Goal: Find specific page/section: Find specific page/section

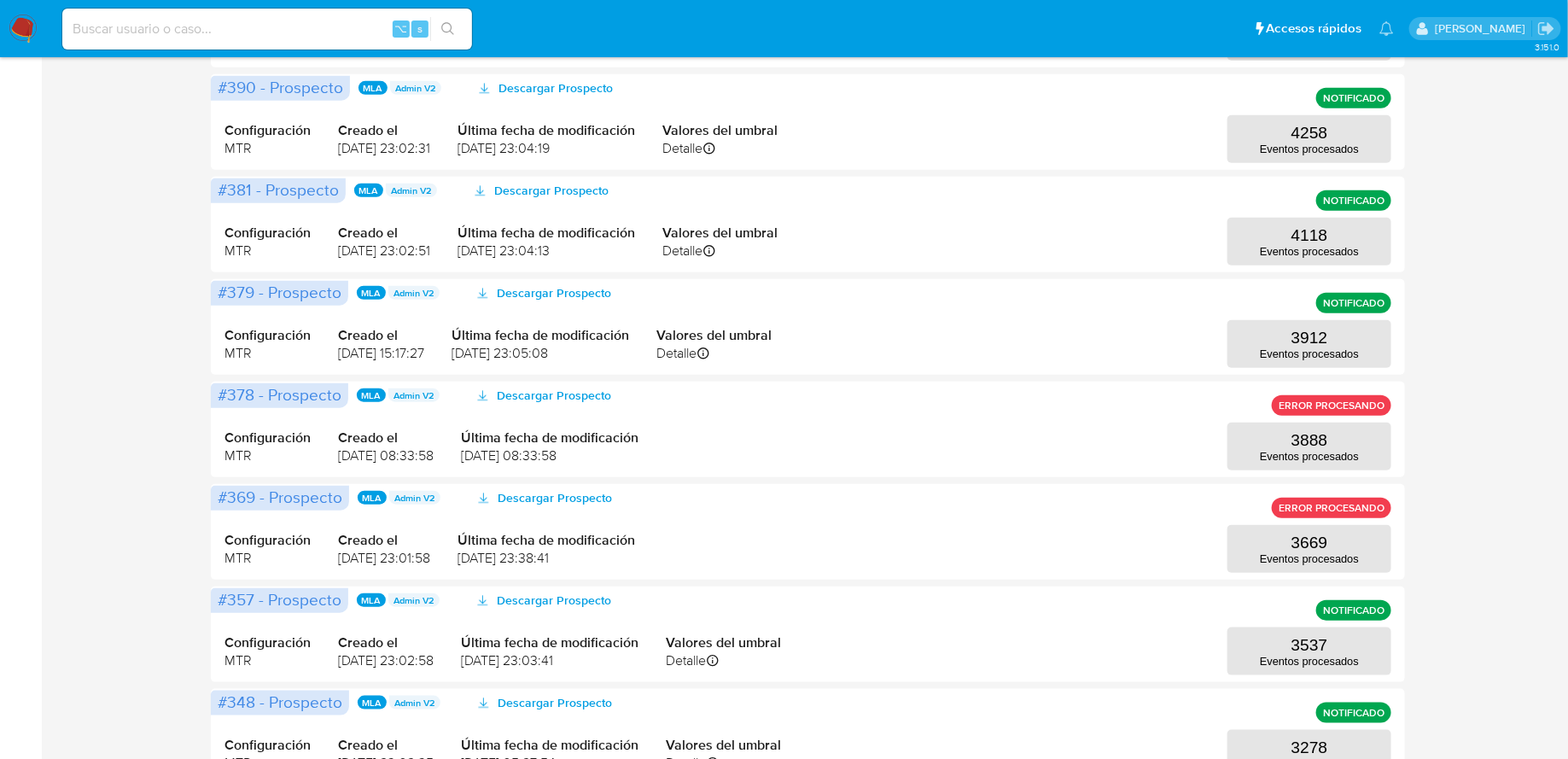
scroll to position [642, 0]
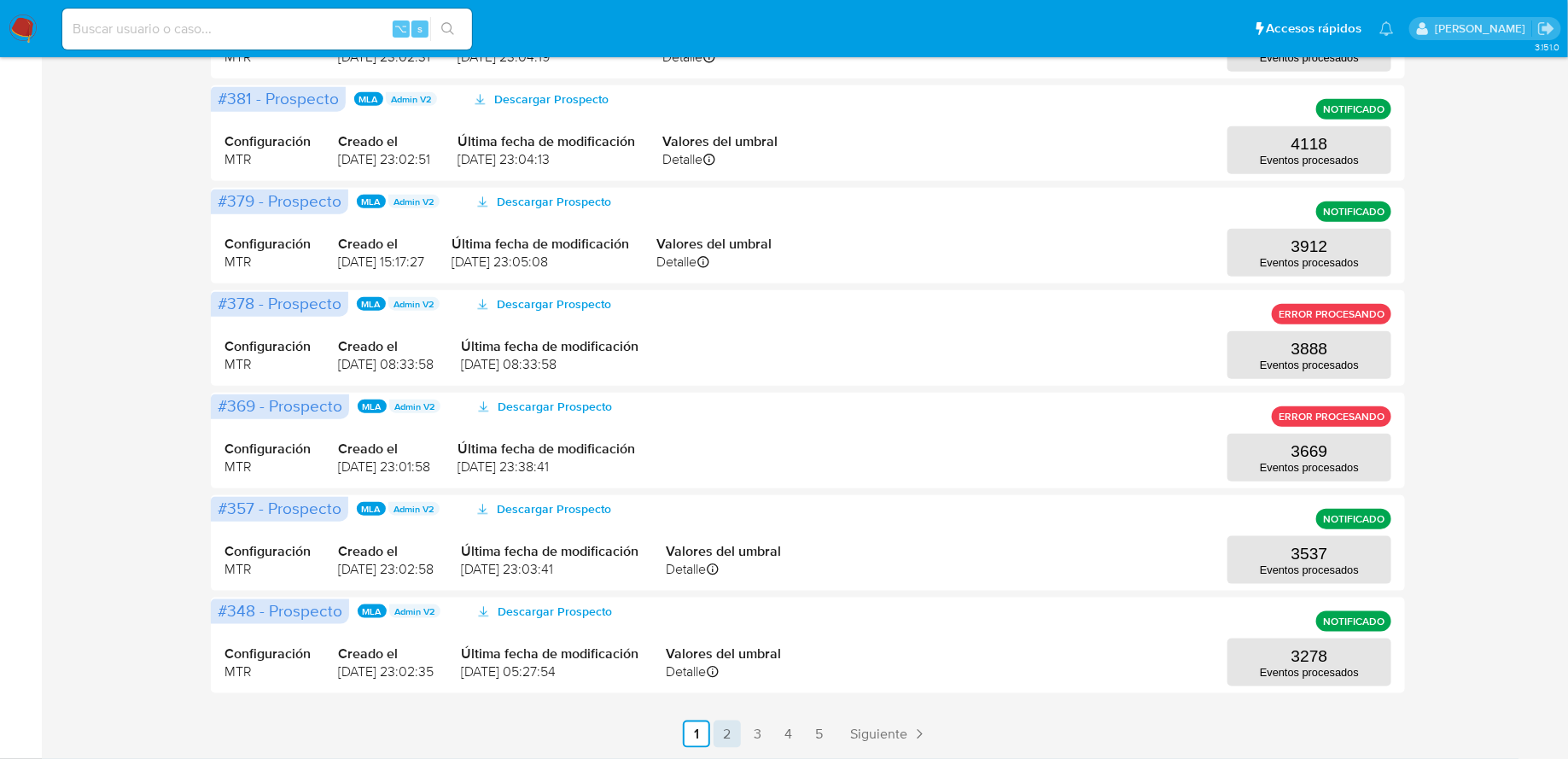
click at [728, 733] on link "2" at bounding box center [728, 734] width 27 height 27
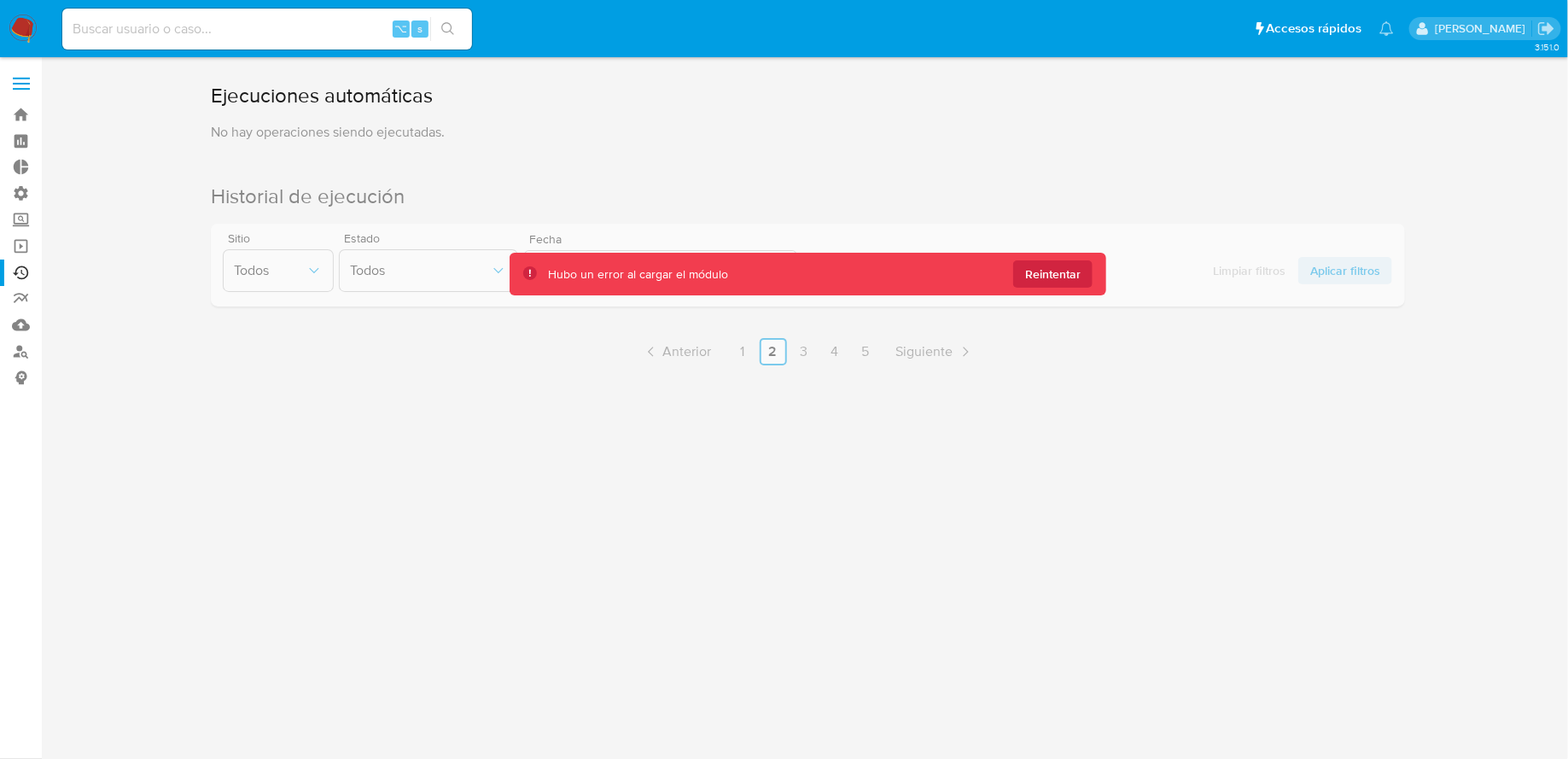
scroll to position [0, 0]
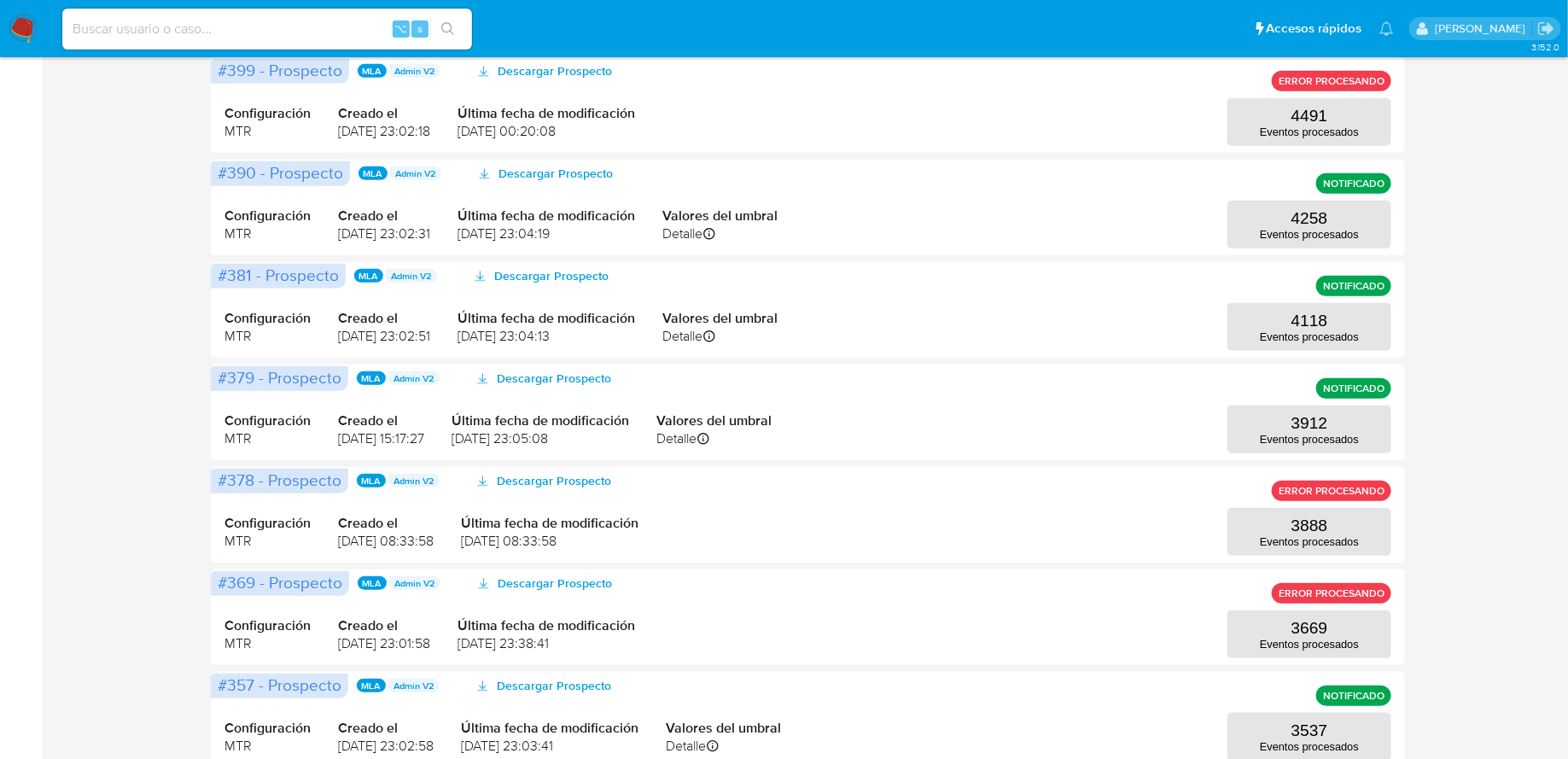
scroll to position [642, 0]
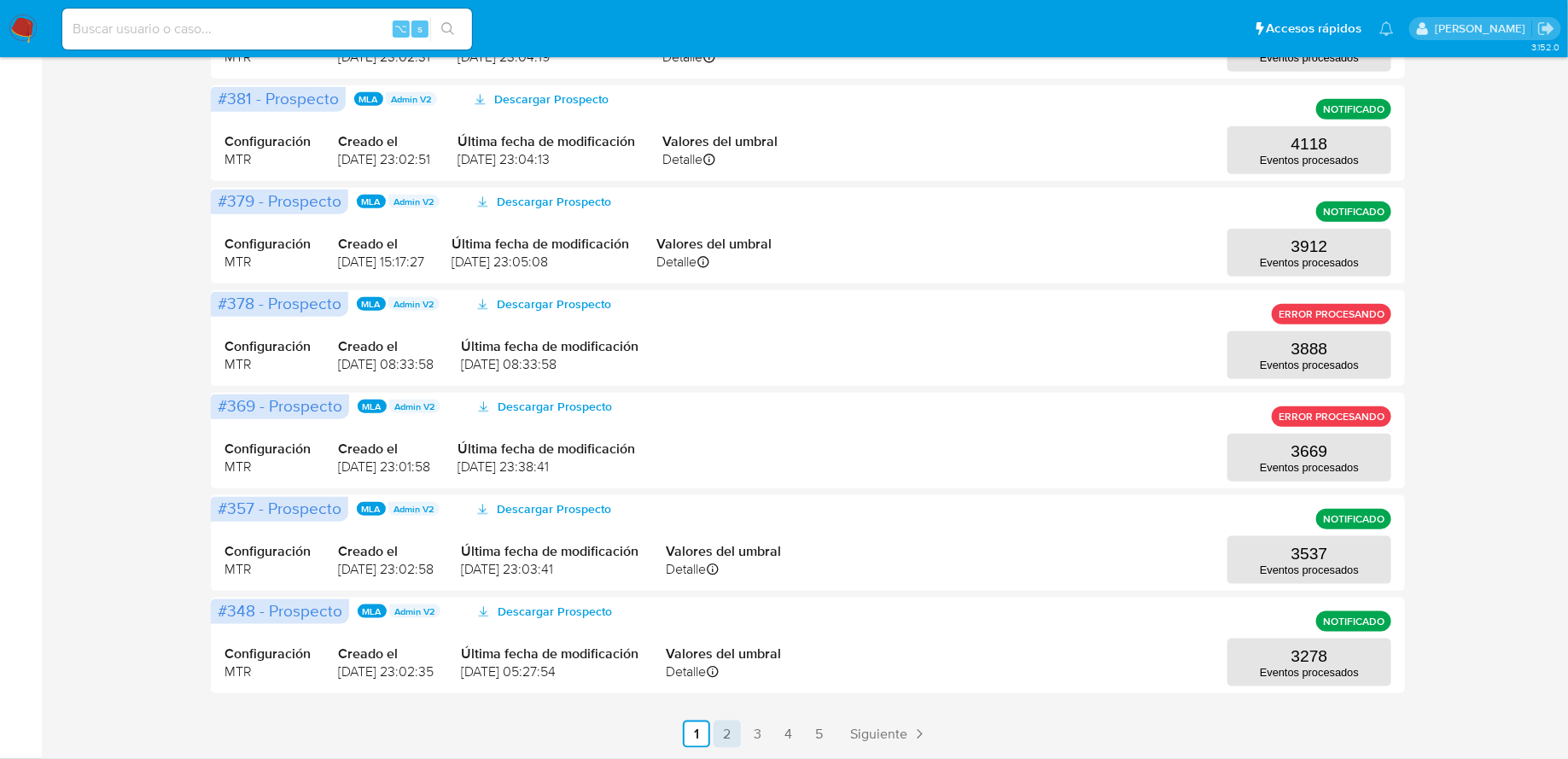
click at [722, 739] on link "2" at bounding box center [728, 734] width 27 height 27
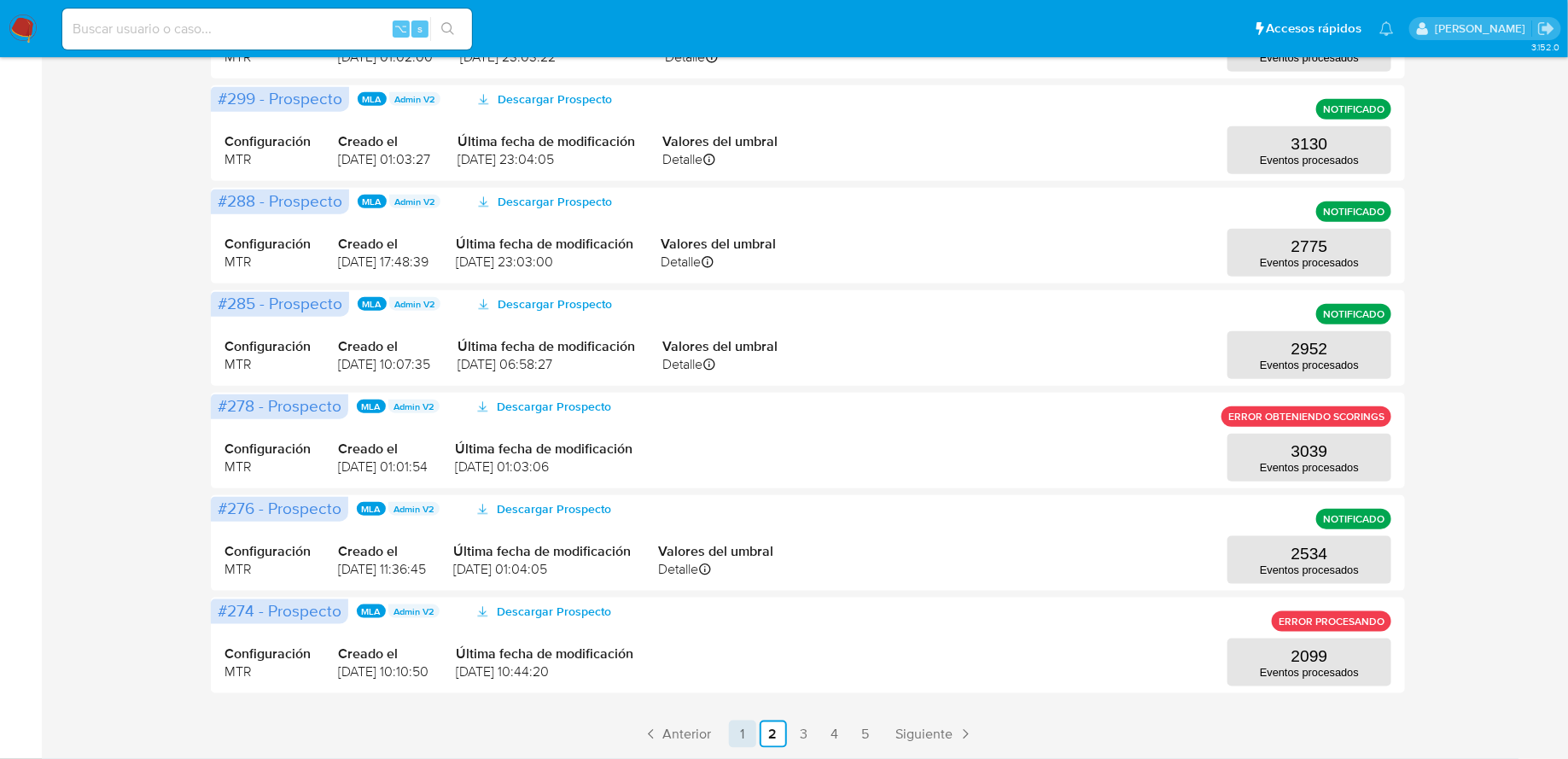
click at [742, 732] on link "1" at bounding box center [743, 734] width 27 height 27
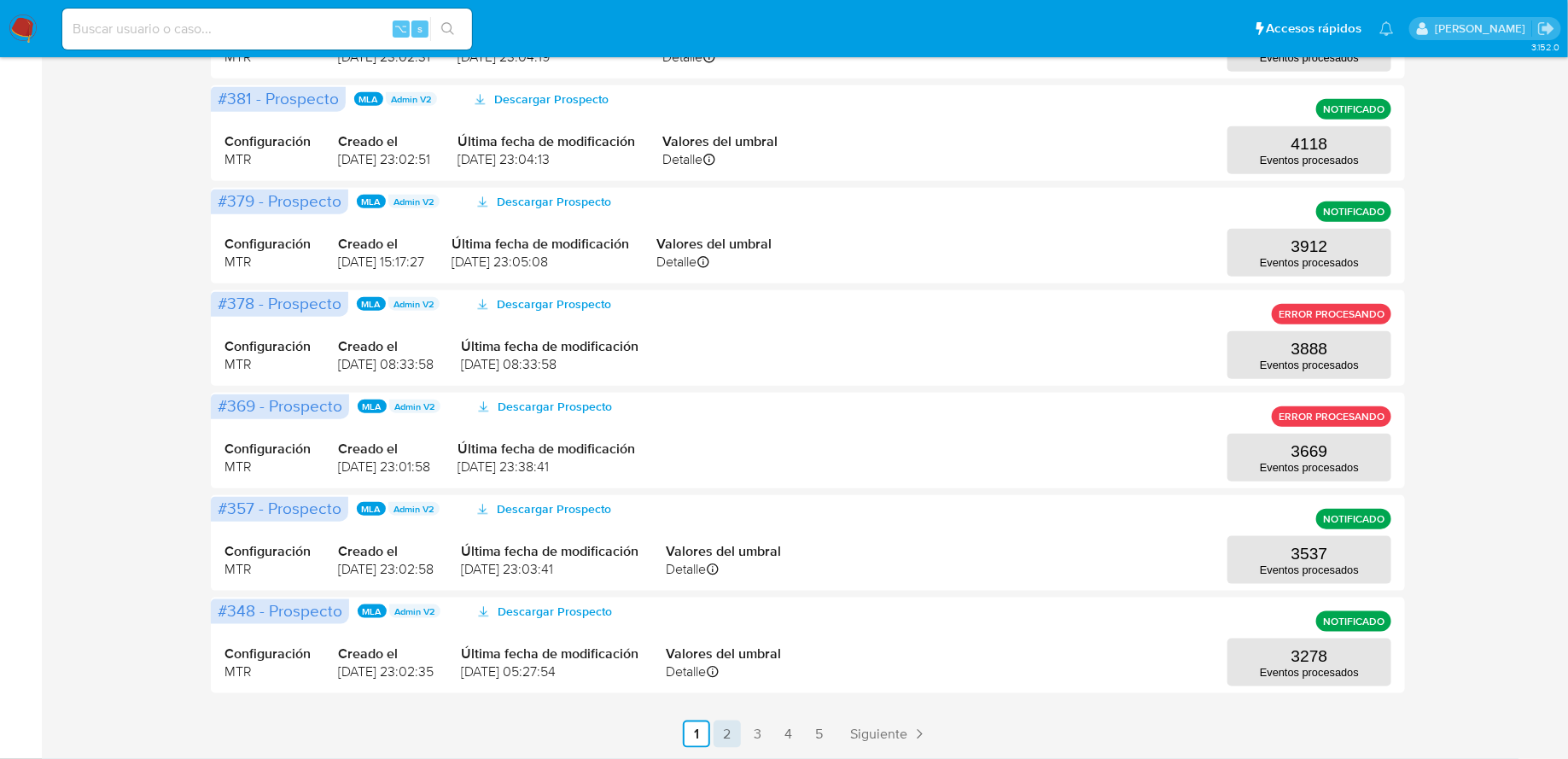
click at [730, 730] on link "2" at bounding box center [728, 734] width 27 height 27
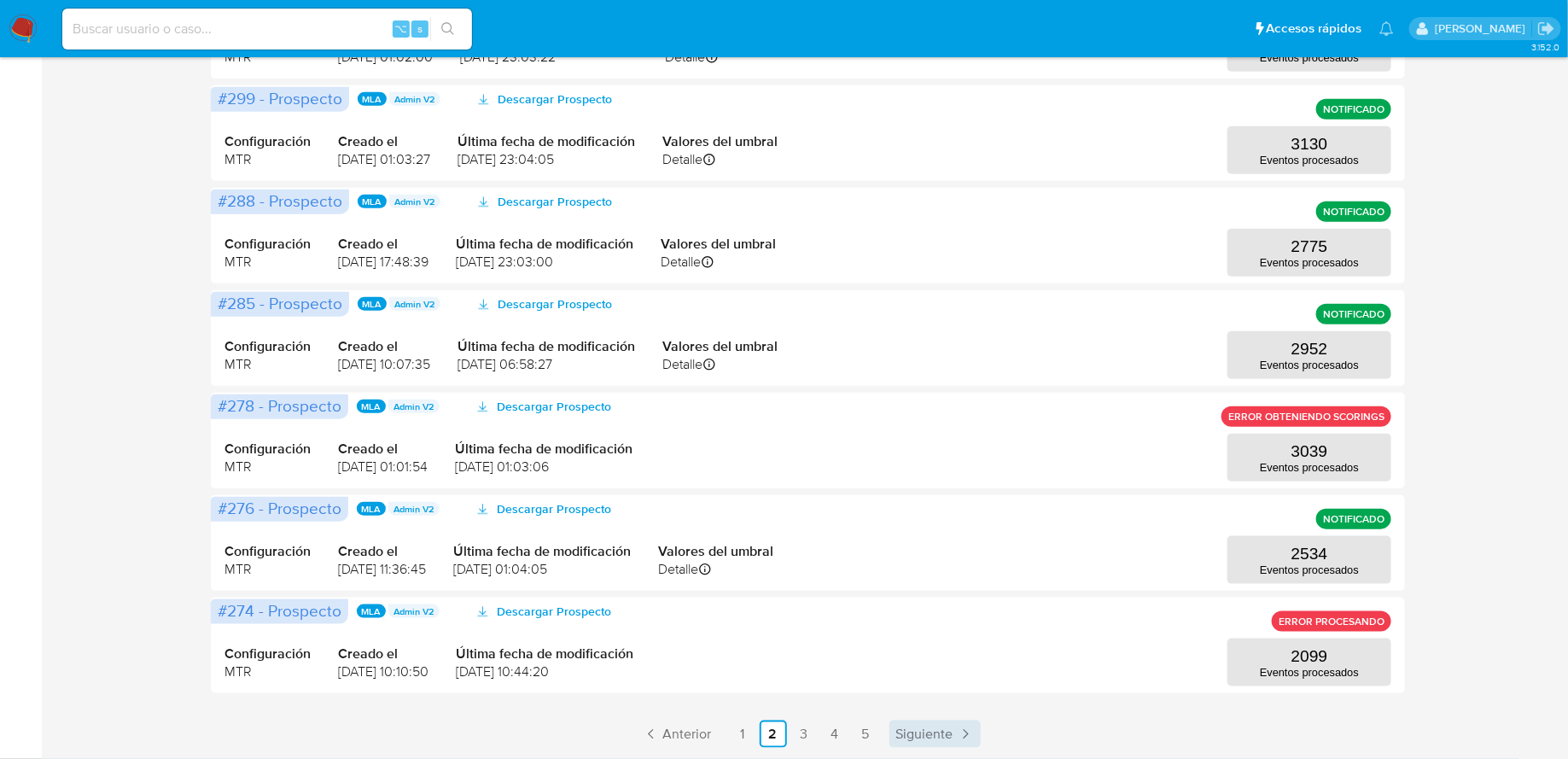
click at [937, 737] on span "Siguiente" at bounding box center [925, 734] width 57 height 14
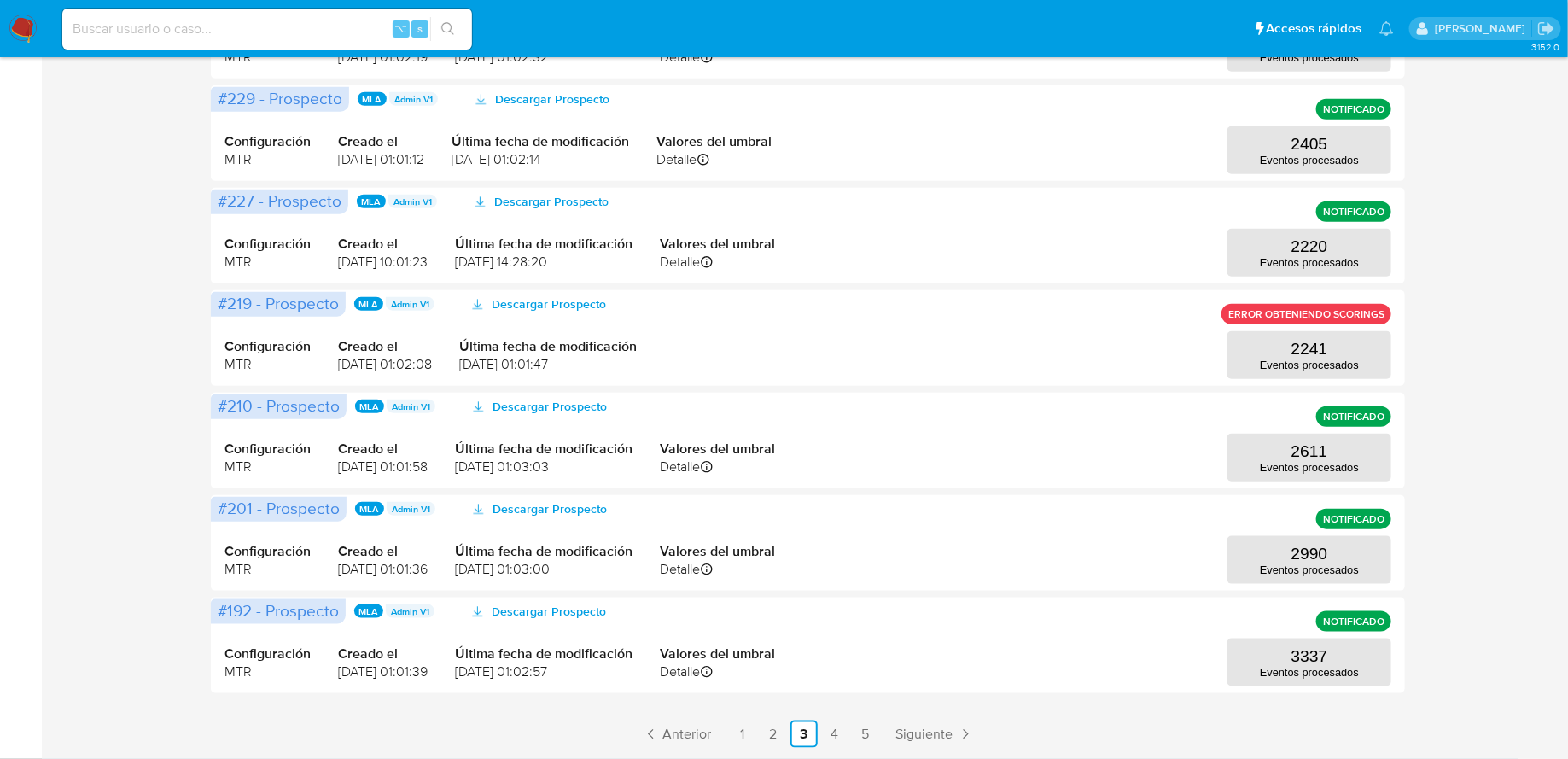
scroll to position [0, 0]
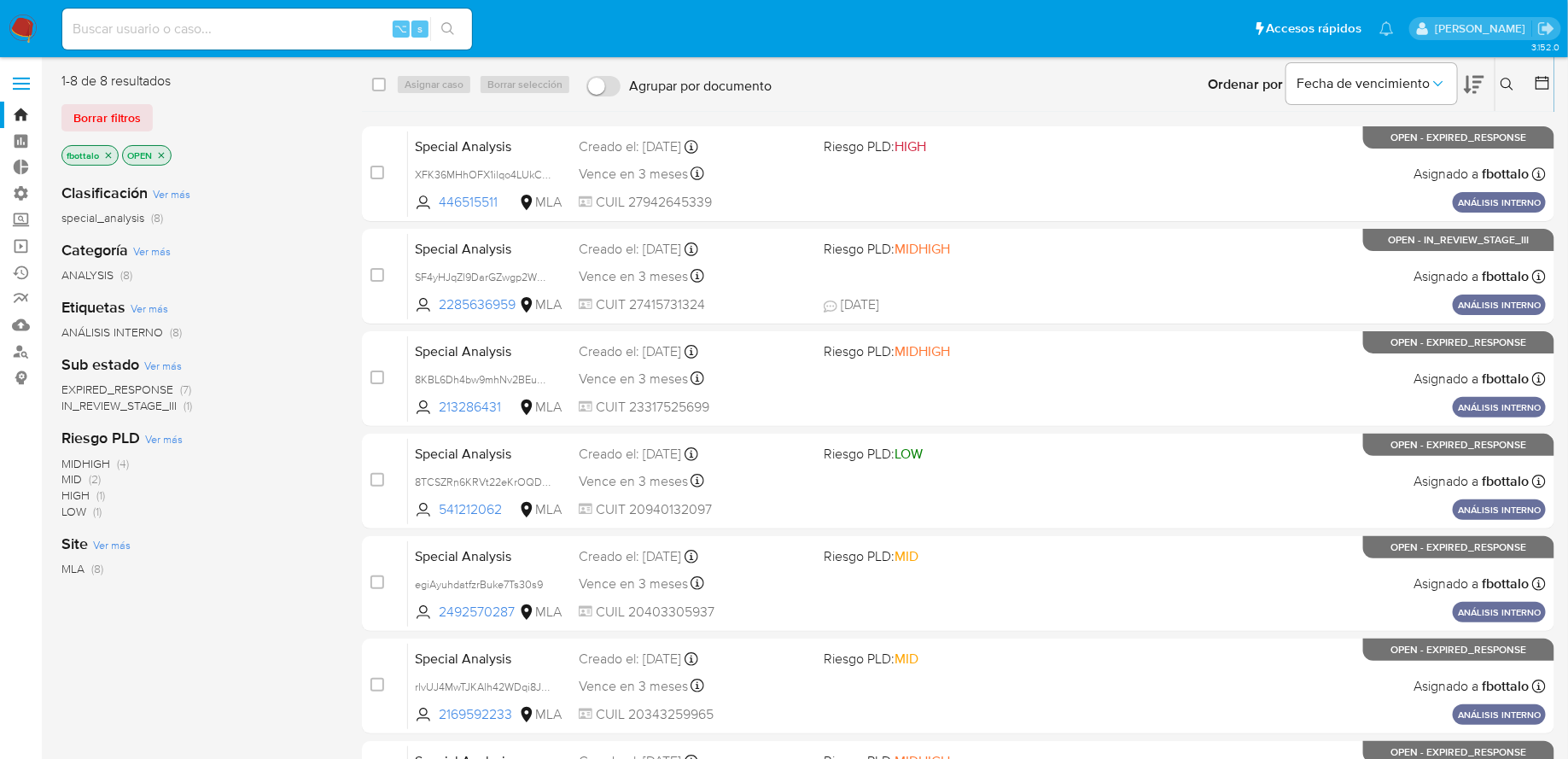
click at [19, 26] on img at bounding box center [23, 29] width 29 height 29
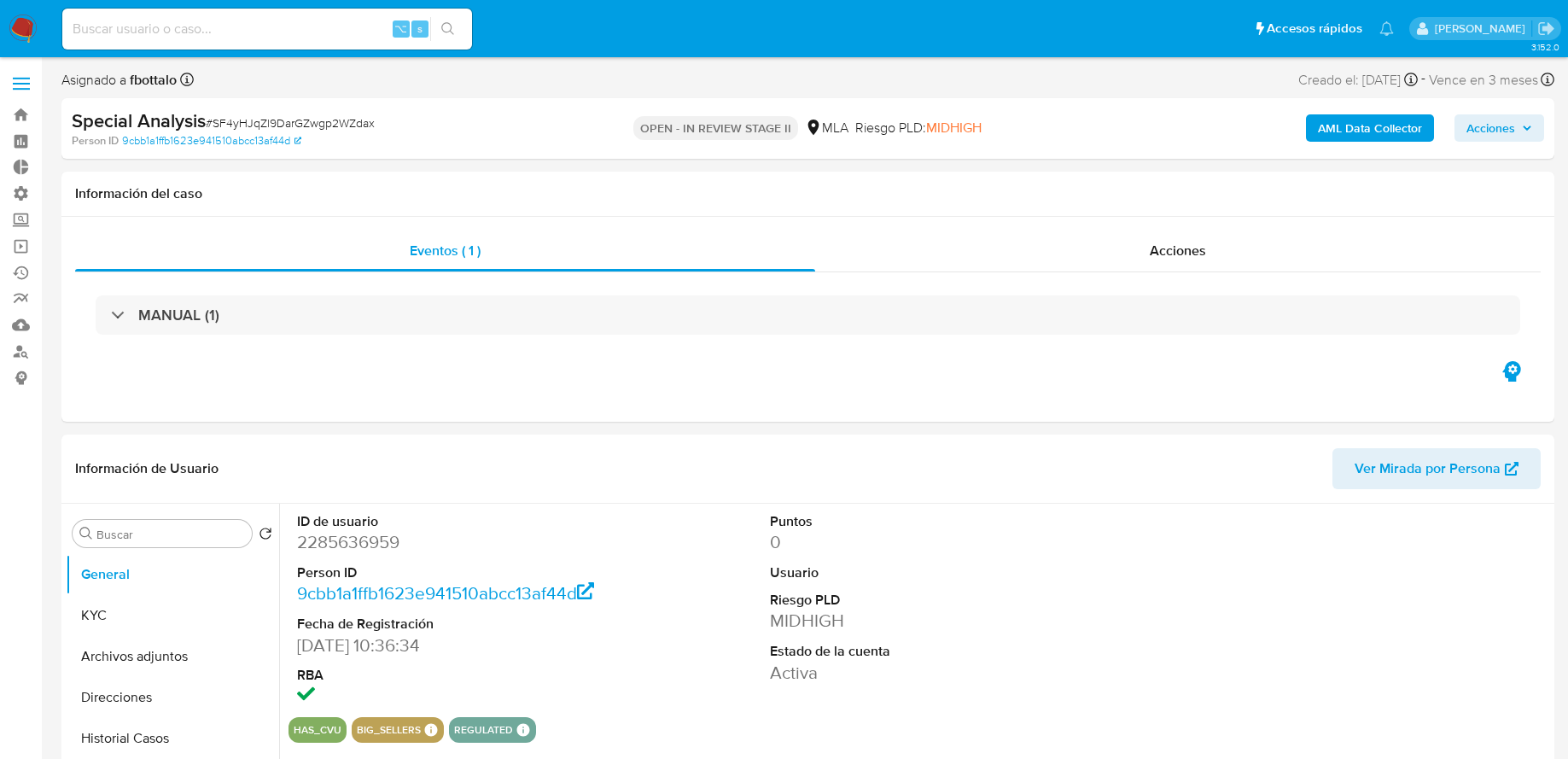
select select "10"
